Goal: Find specific page/section: Find specific page/section

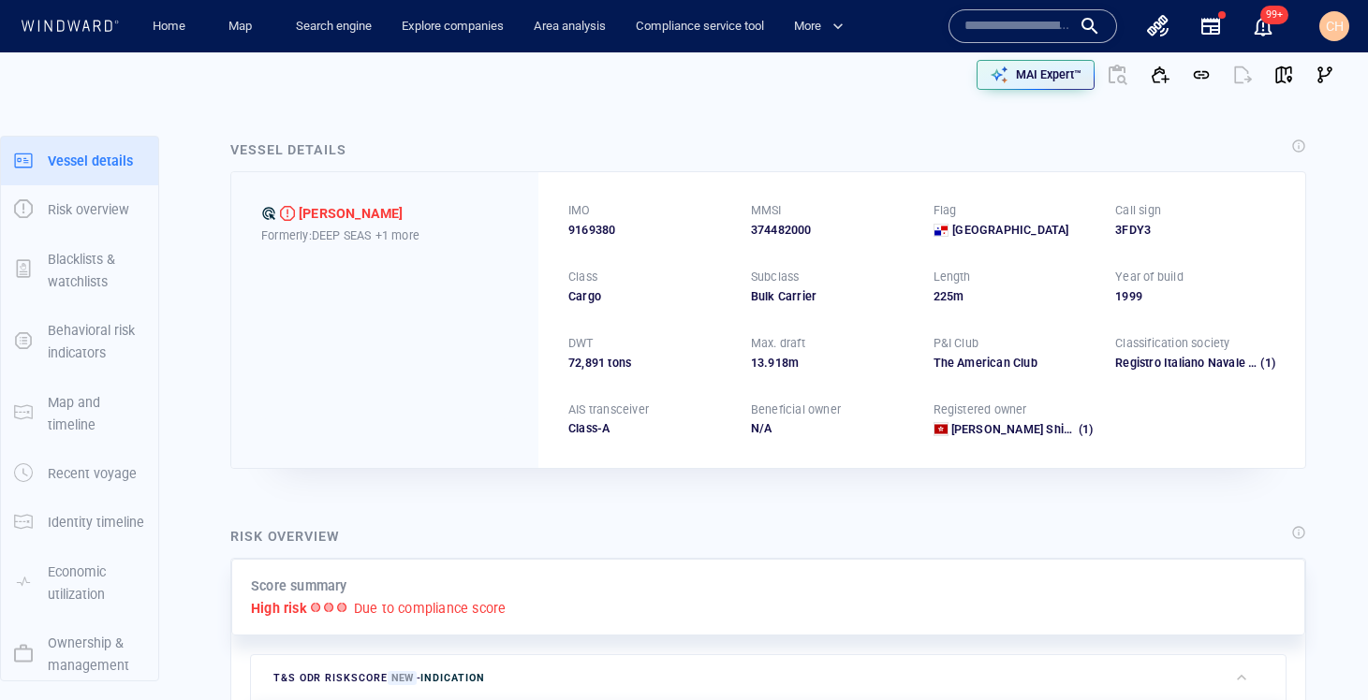
click at [990, 32] on input "text" at bounding box center [1017, 26] width 107 height 28
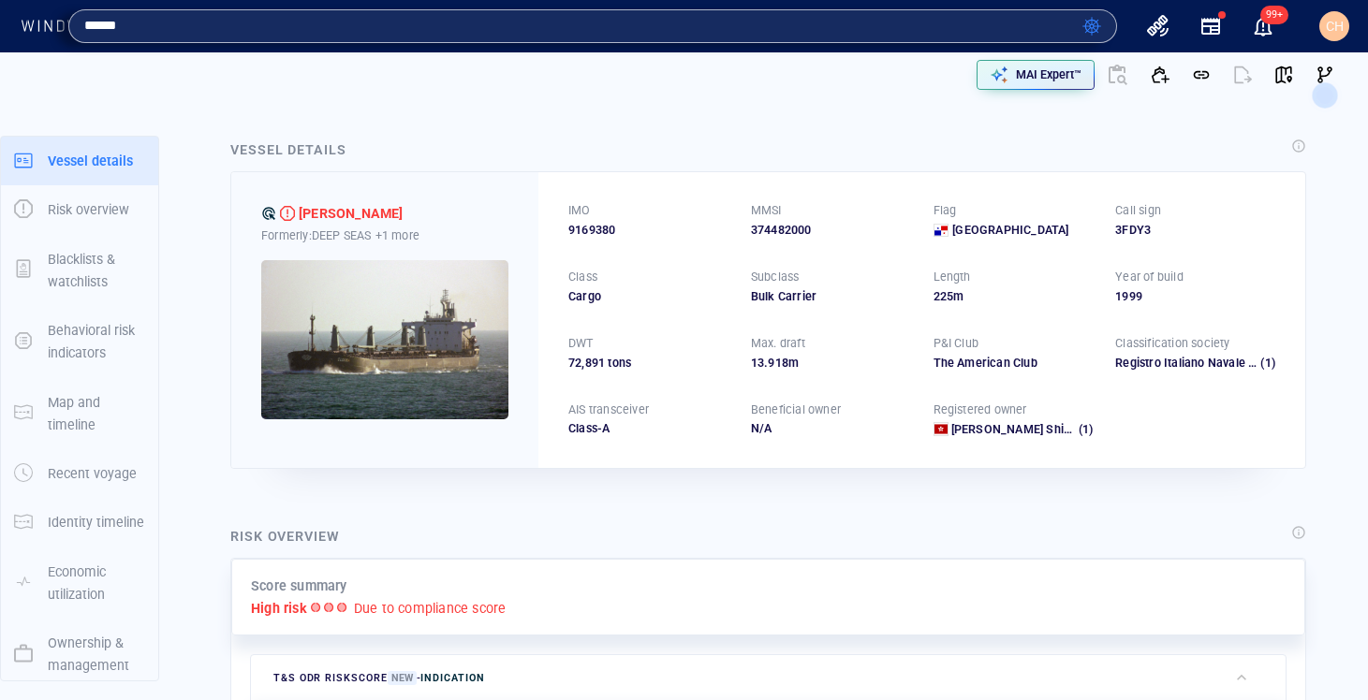
type input "******"
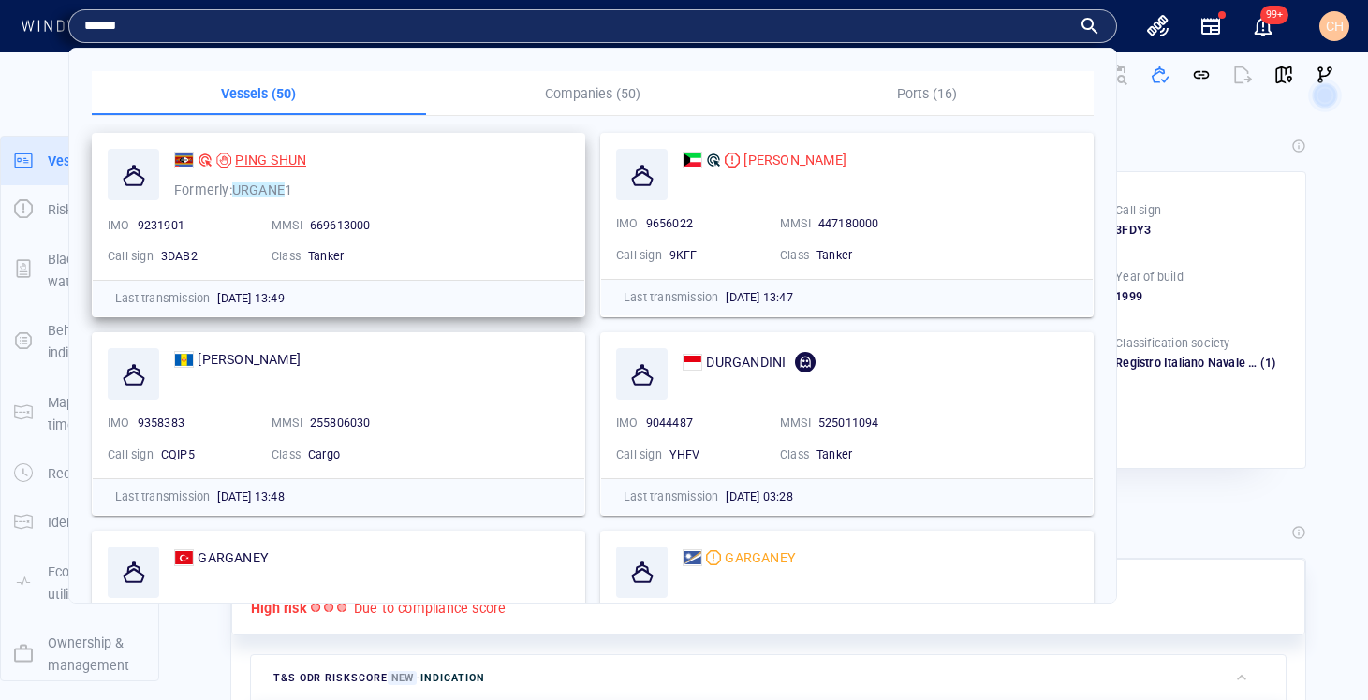
click at [264, 168] on div "PING SHUN" at bounding box center [270, 160] width 71 height 22
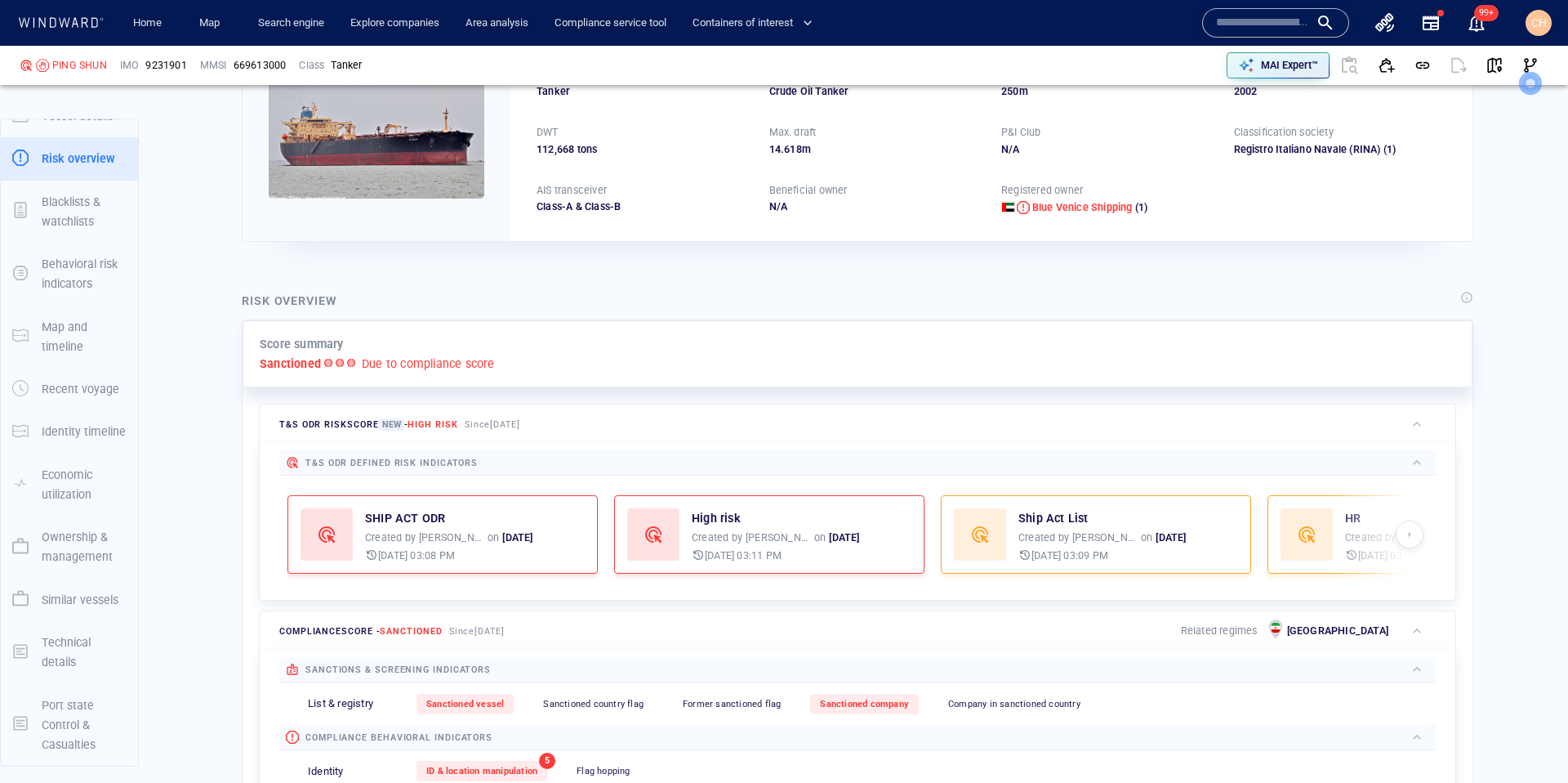
scroll to position [198, 0]
